Goal: Transaction & Acquisition: Purchase product/service

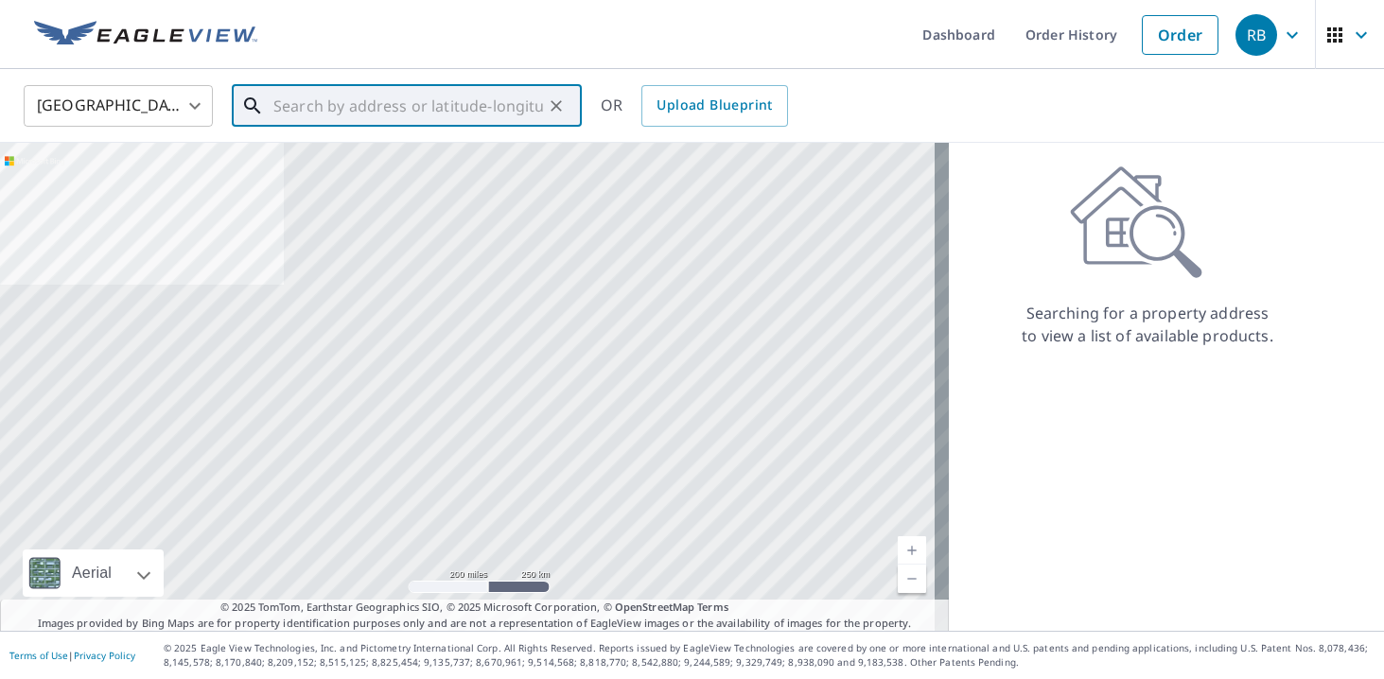
click at [437, 111] on input "text" at bounding box center [408, 105] width 270 height 53
paste input "[GEOGRAPHIC_DATA]"
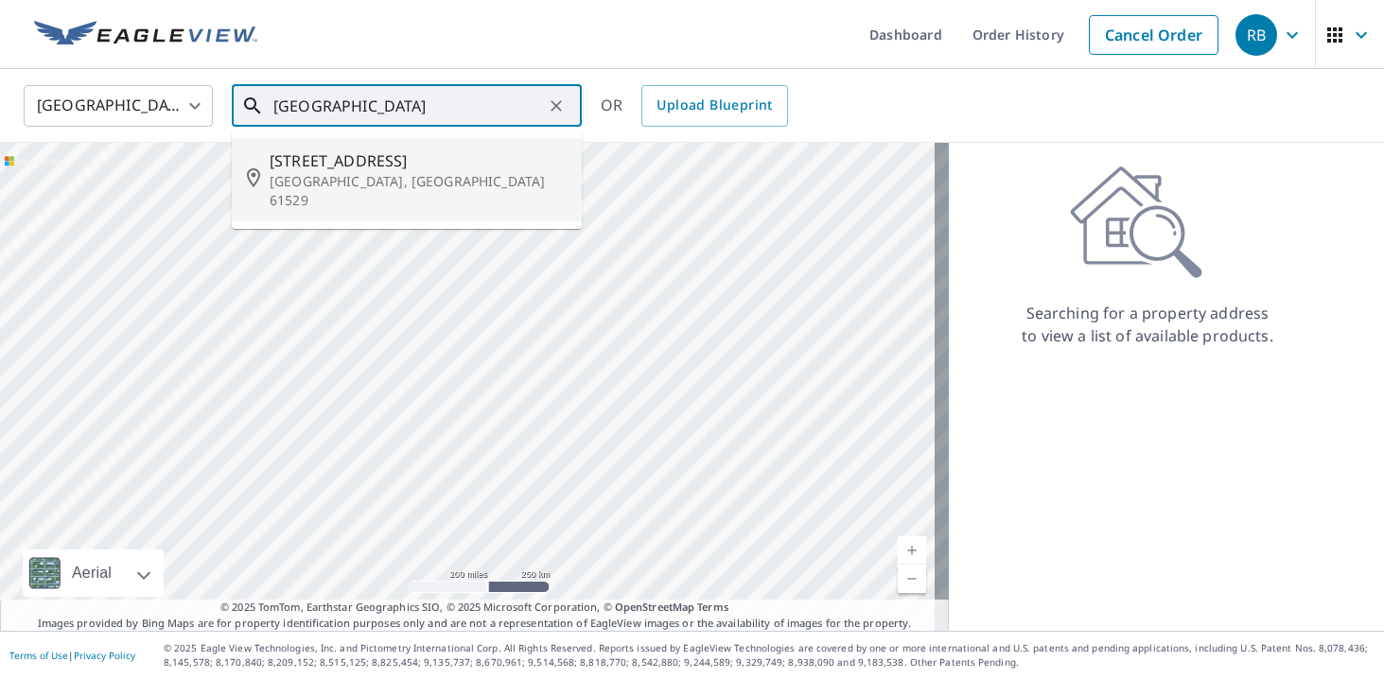
click at [384, 161] on span "[STREET_ADDRESS]" at bounding box center [418, 160] width 297 height 23
type input "[STREET_ADDRESS]"
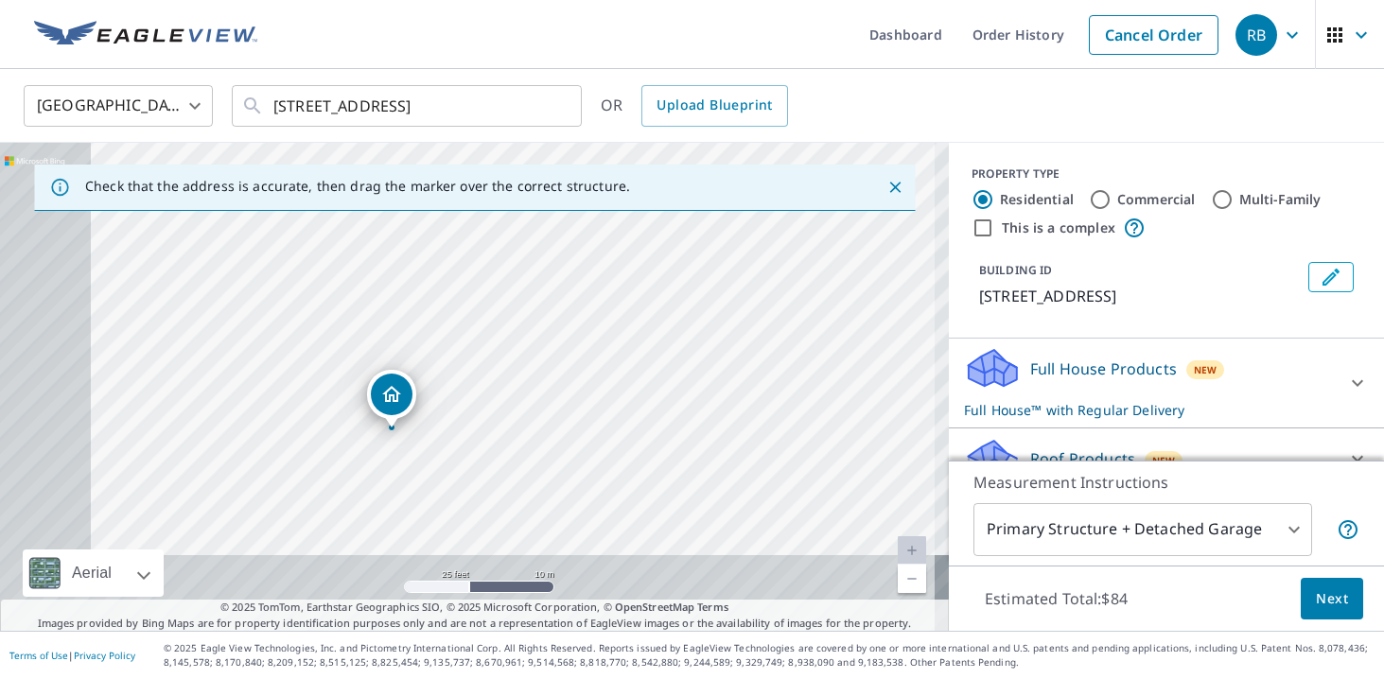
drag, startPoint x: 405, startPoint y: 395, endPoint x: 639, endPoint y: 227, distance: 288.1
click at [639, 226] on div "[STREET_ADDRESS]" at bounding box center [474, 387] width 949 height 488
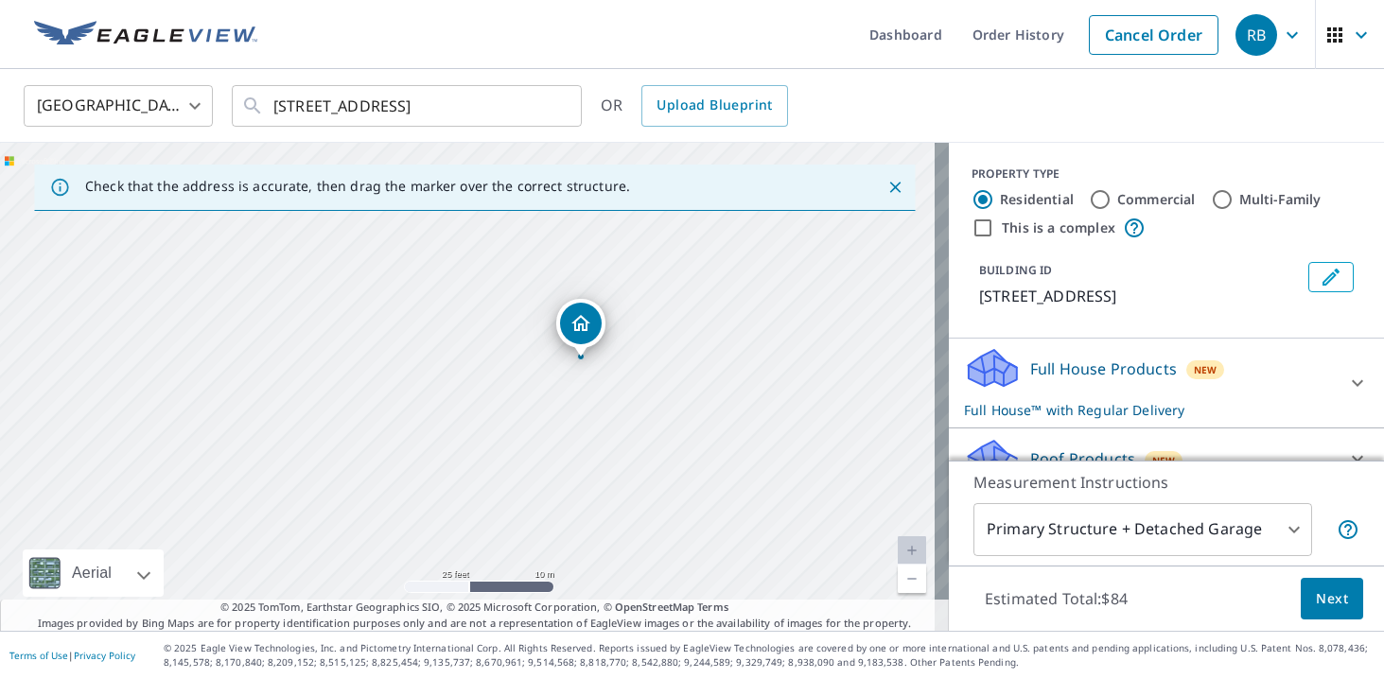
drag, startPoint x: 553, startPoint y: 430, endPoint x: 661, endPoint y: 401, distance: 112.4
click at [672, 397] on div "[STREET_ADDRESS]" at bounding box center [474, 387] width 949 height 488
click at [889, 191] on icon "Close" at bounding box center [894, 187] width 11 height 11
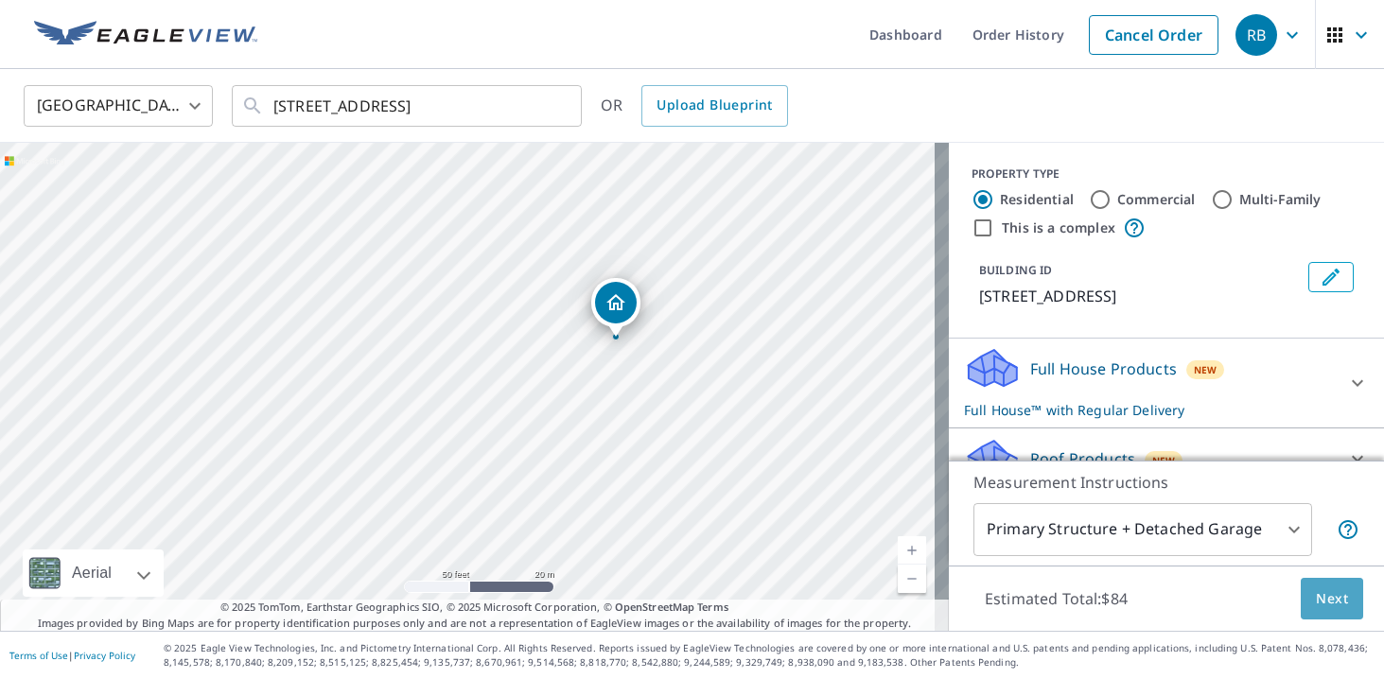
click at [1318, 589] on span "Next" at bounding box center [1332, 600] width 32 height 24
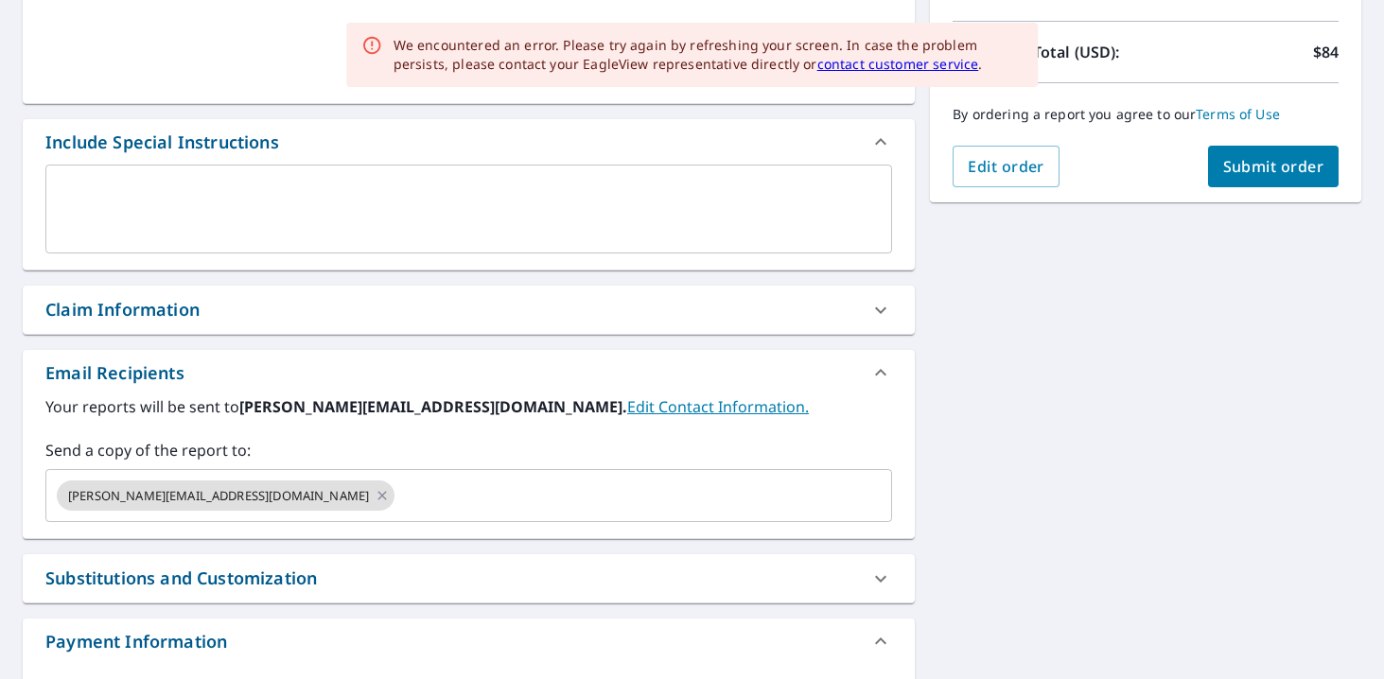
scroll to position [525, 0]
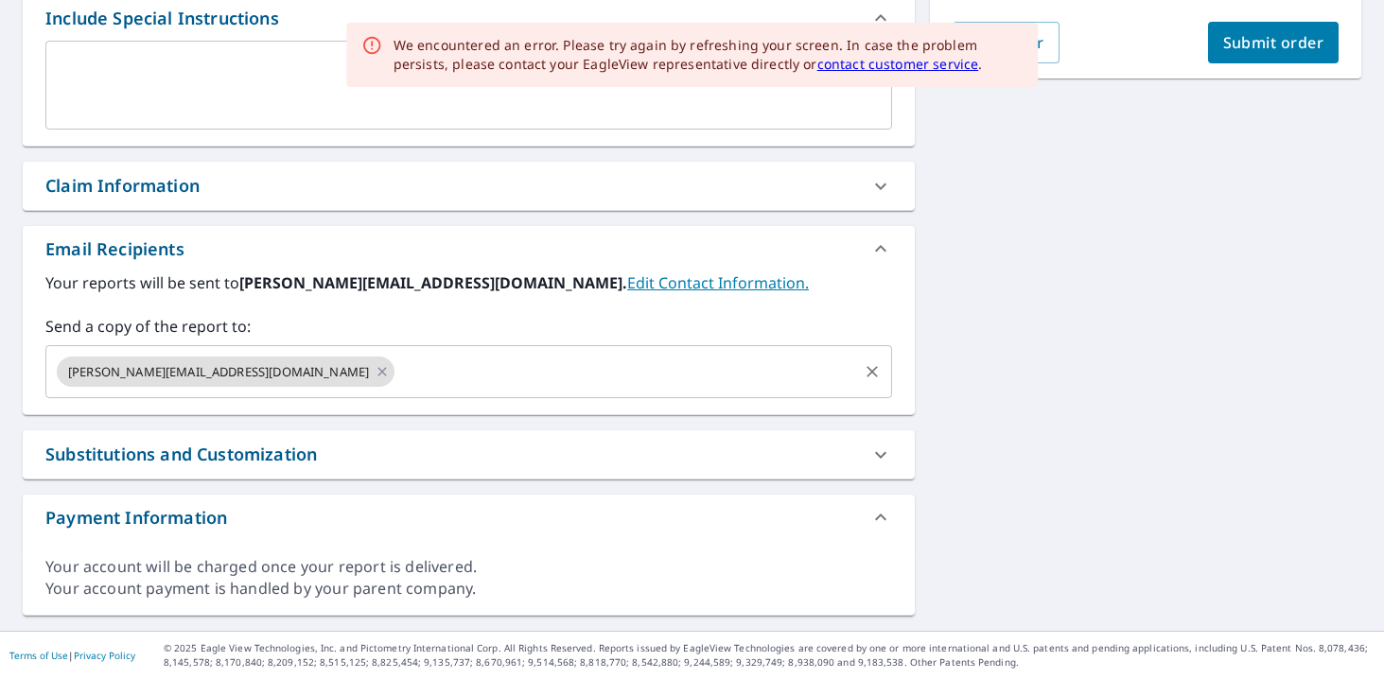
click at [375, 373] on icon at bounding box center [382, 371] width 15 height 21
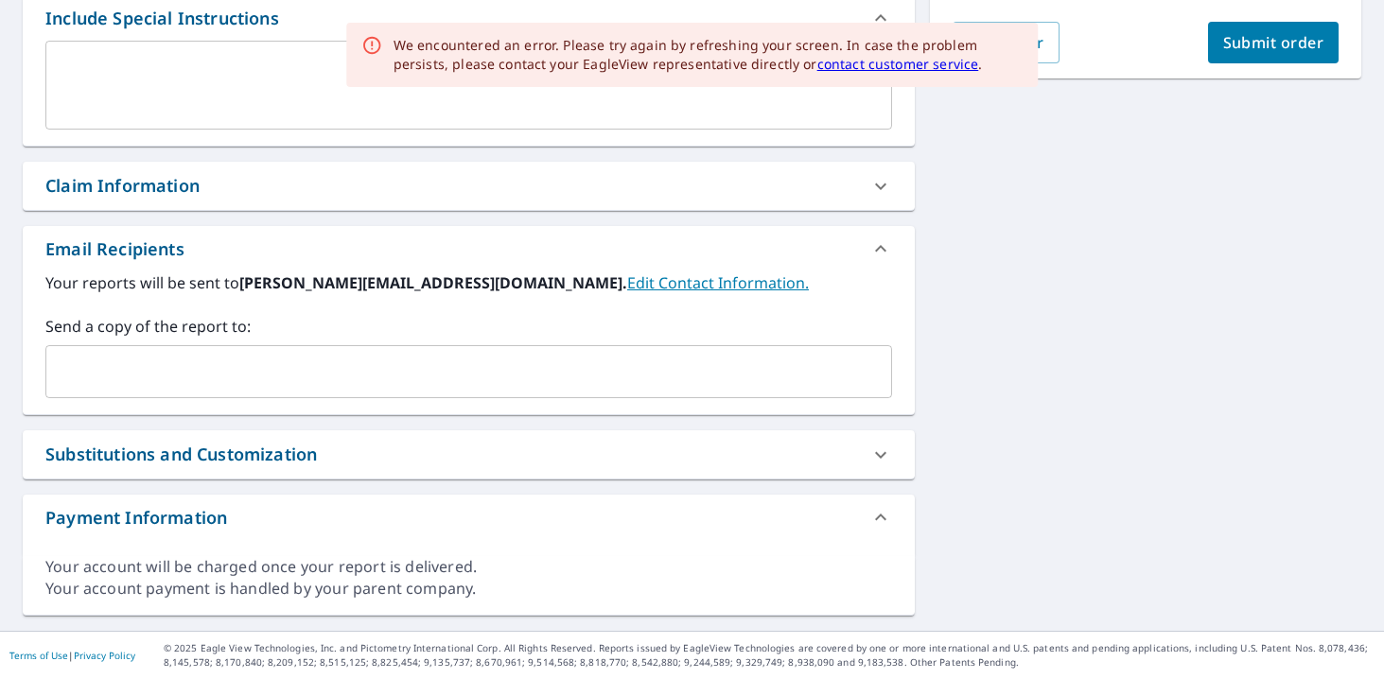
drag, startPoint x: 202, startPoint y: 375, endPoint x: 193, endPoint y: 365, distance: 13.4
click at [202, 375] on input "text" at bounding box center [454, 372] width 801 height 36
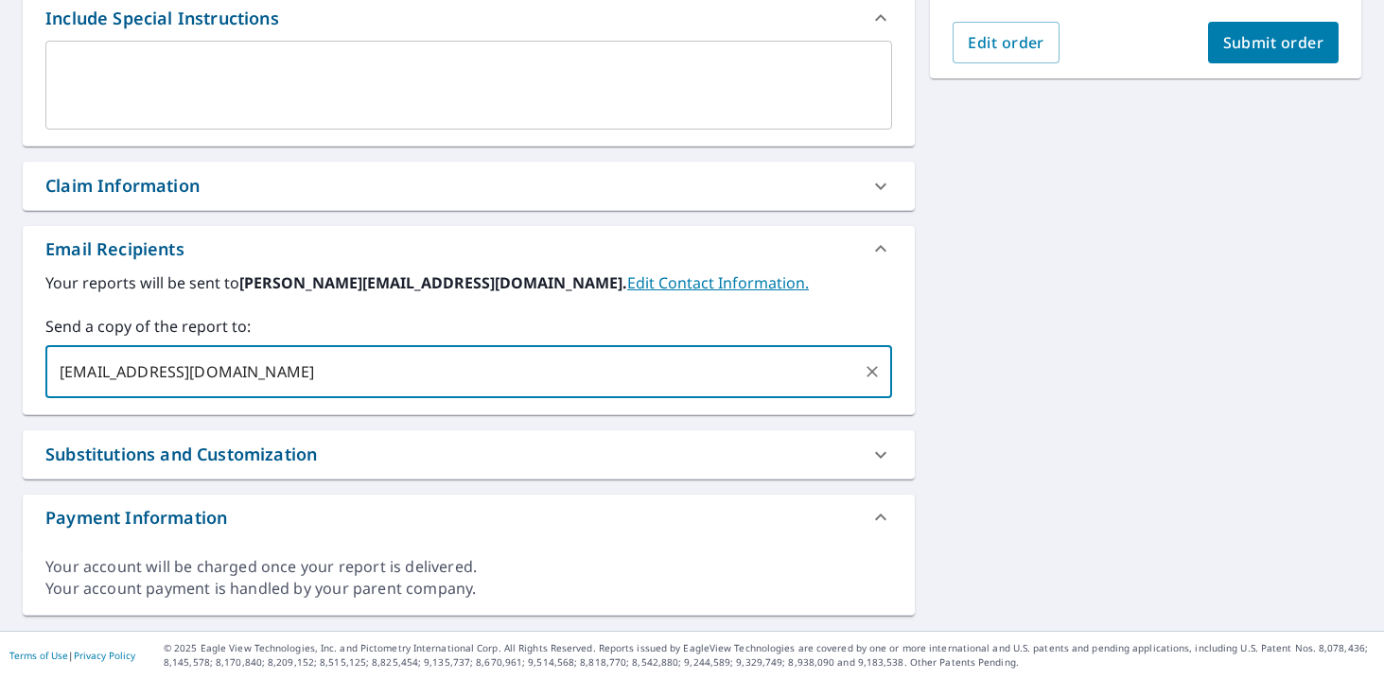
type input "[EMAIL_ADDRESS][DOMAIN_NAME]"
click at [1244, 32] on span "Submit order" at bounding box center [1273, 42] width 101 height 21
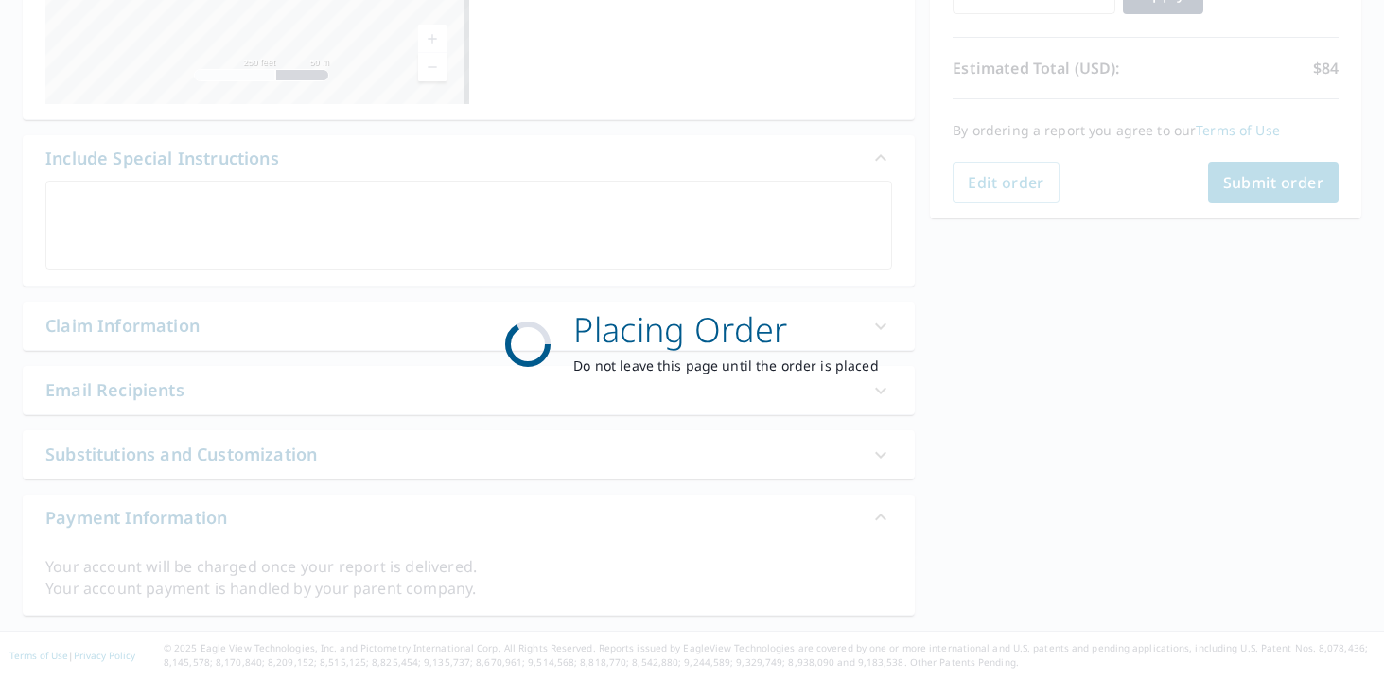
scroll to position [385, 0]
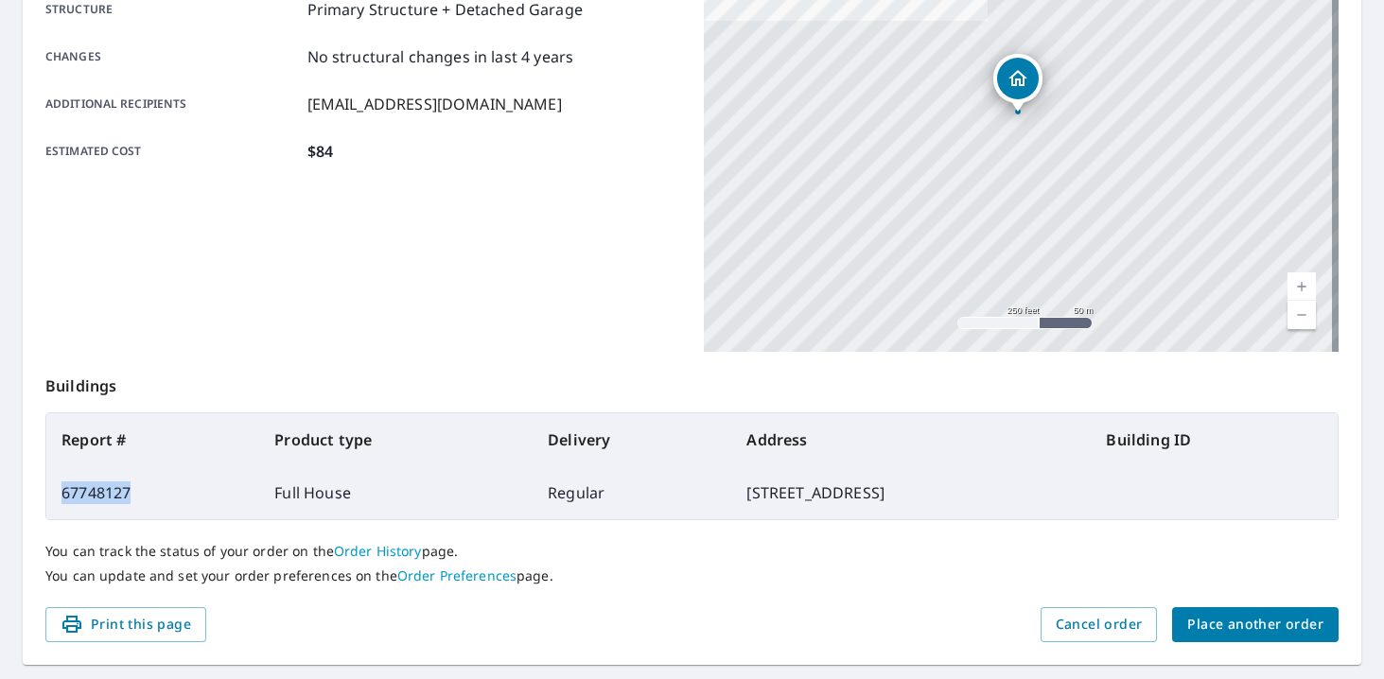
drag, startPoint x: 132, startPoint y: 490, endPoint x: 47, endPoint y: 490, distance: 84.2
click at [47, 490] on td "67748127" at bounding box center [152, 492] width 213 height 53
copy td "67748127"
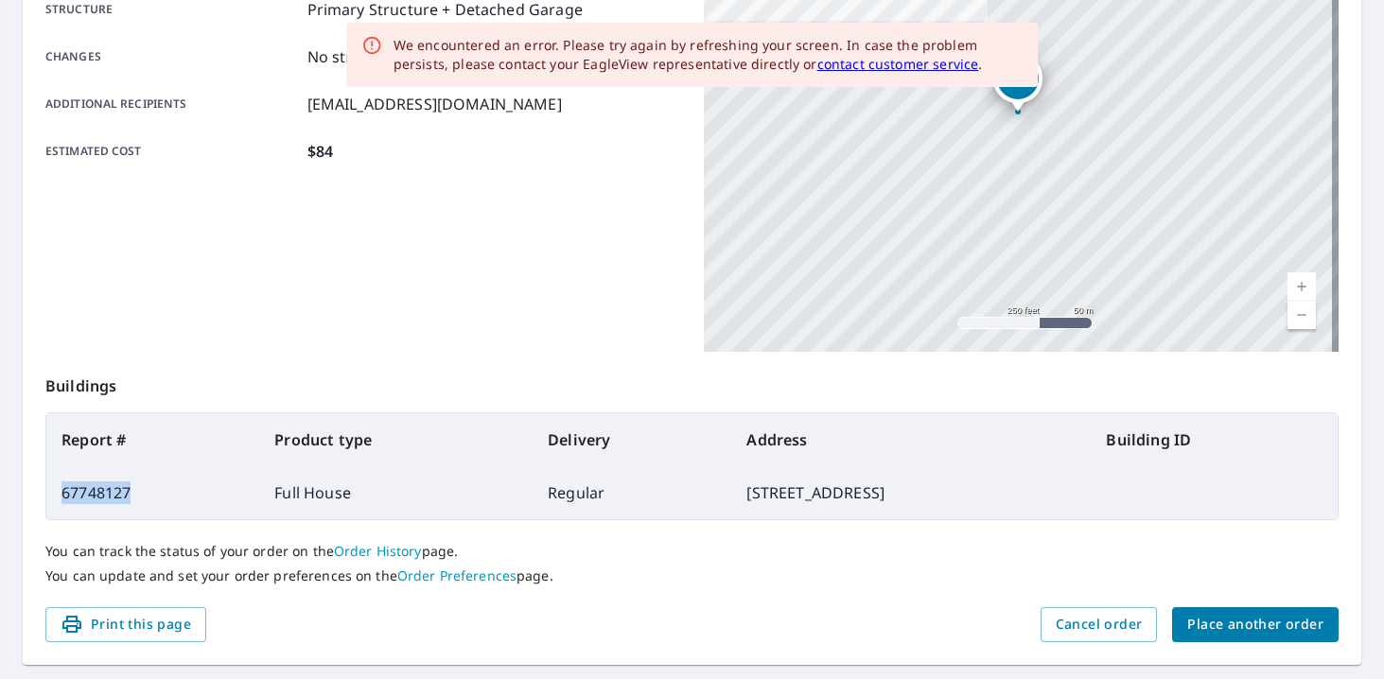
copy td "67748127"
